Goal: Find specific page/section: Find specific page/section

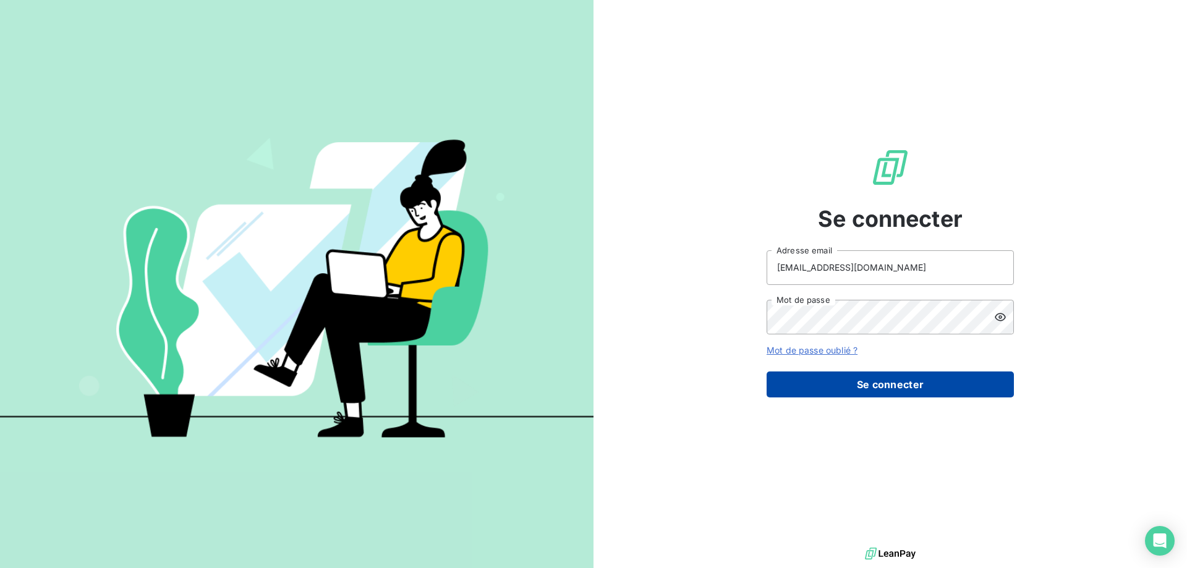
click at [908, 383] on button "Se connecter" at bounding box center [889, 384] width 247 height 26
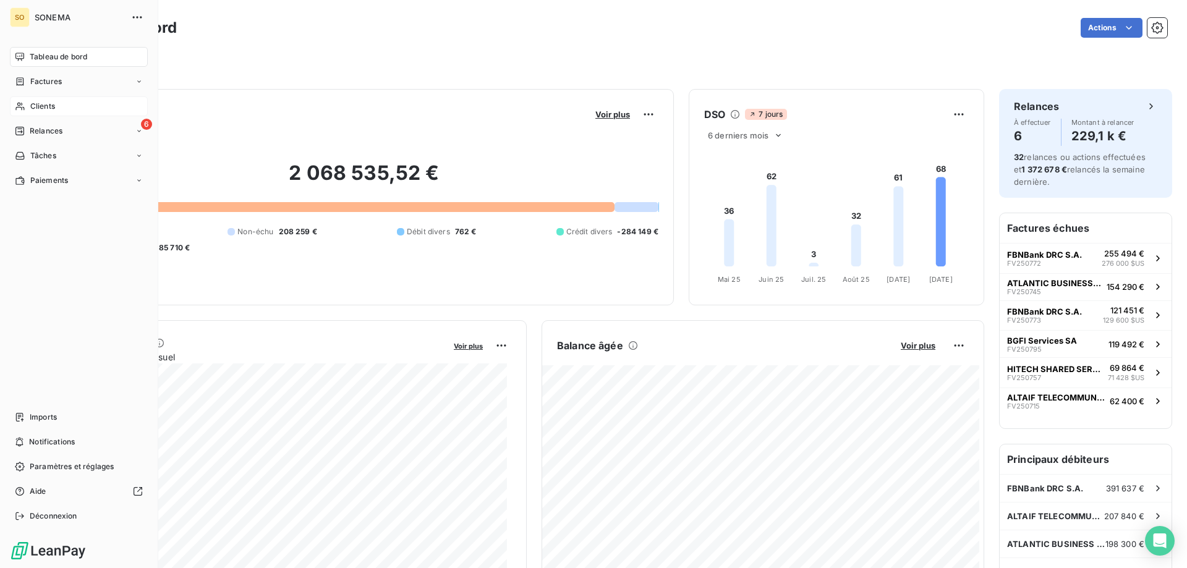
click at [40, 106] on span "Clients" at bounding box center [42, 106] width 25 height 11
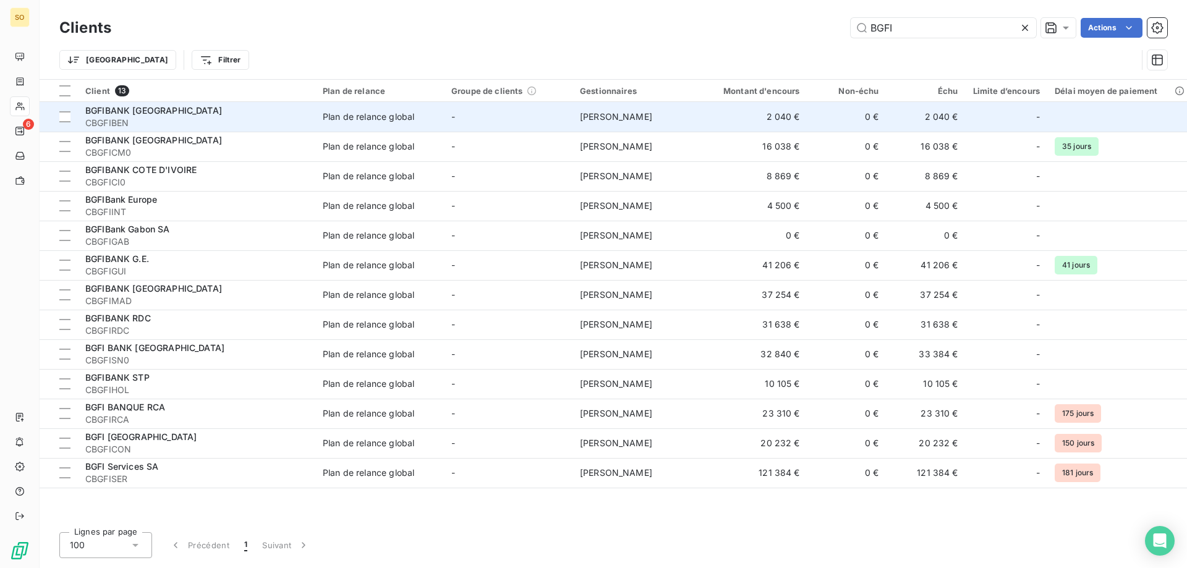
type input "BGFI"
click at [227, 116] on div "BGFIBANK [GEOGRAPHIC_DATA]" at bounding box center [196, 110] width 222 height 12
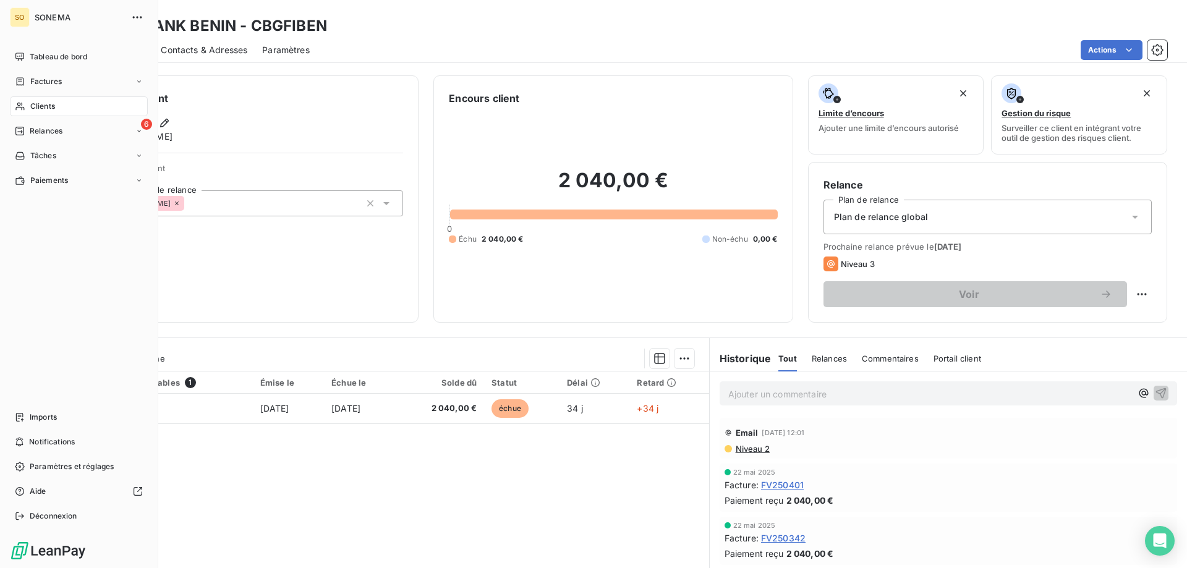
click at [40, 106] on span "Clients" at bounding box center [42, 106] width 25 height 11
